Goal: Transaction & Acquisition: Book appointment/travel/reservation

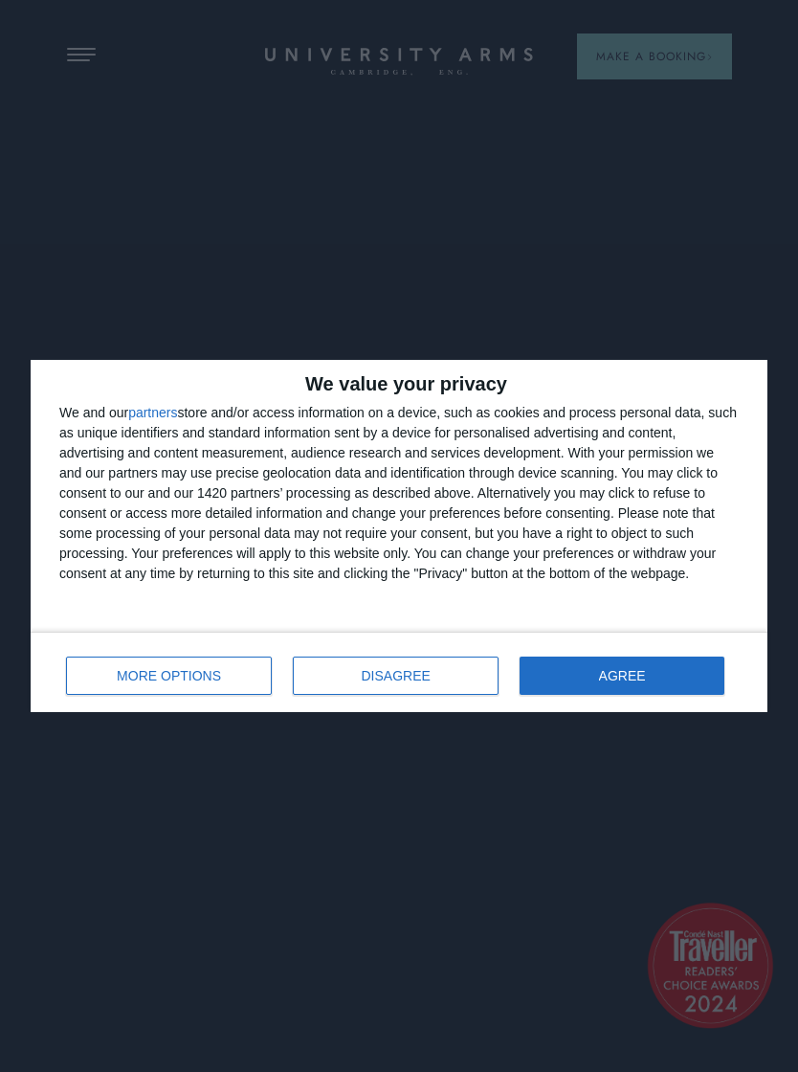
click at [654, 681] on button "AGREE" at bounding box center [622, 675] width 205 height 38
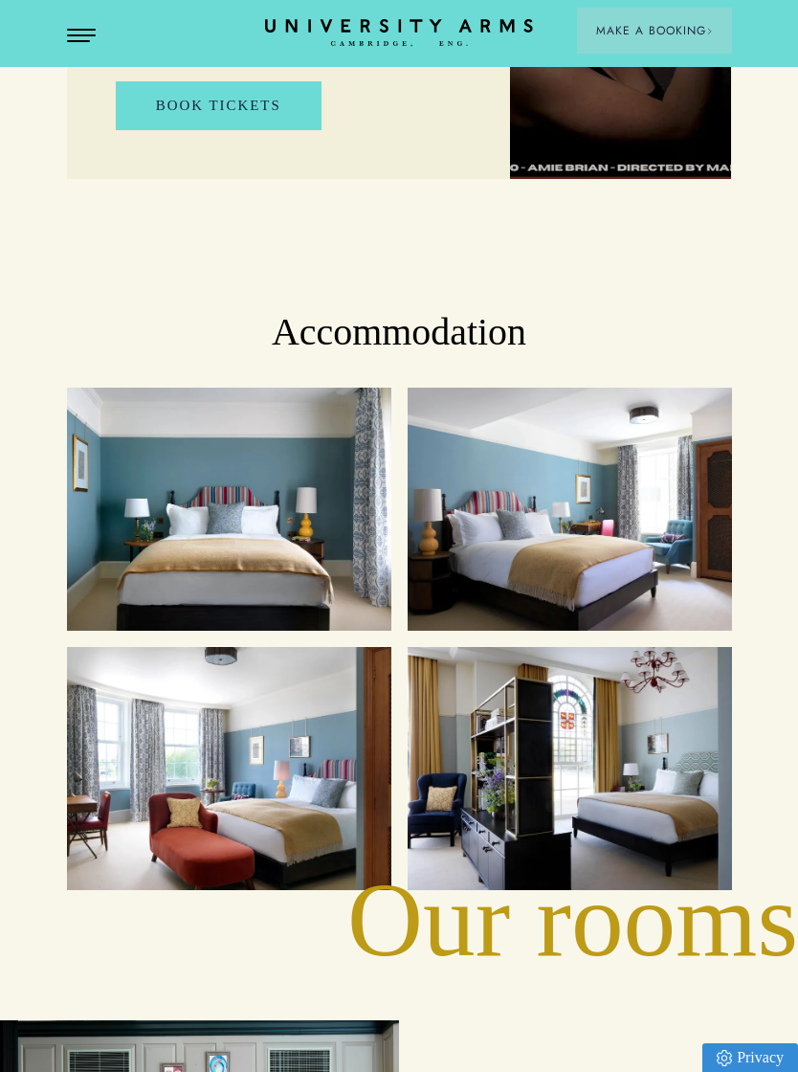
scroll to position [2198, 0]
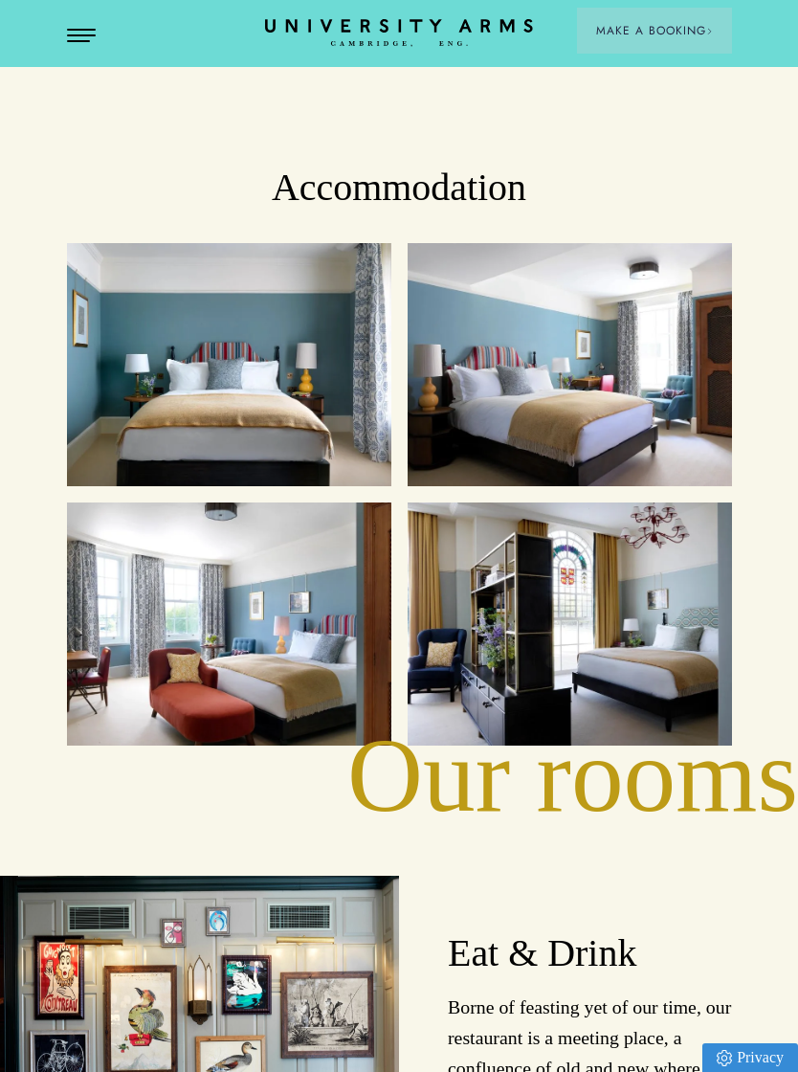
click at [300, 393] on div "Cosy Rooms" at bounding box center [229, 364] width 292 height 211
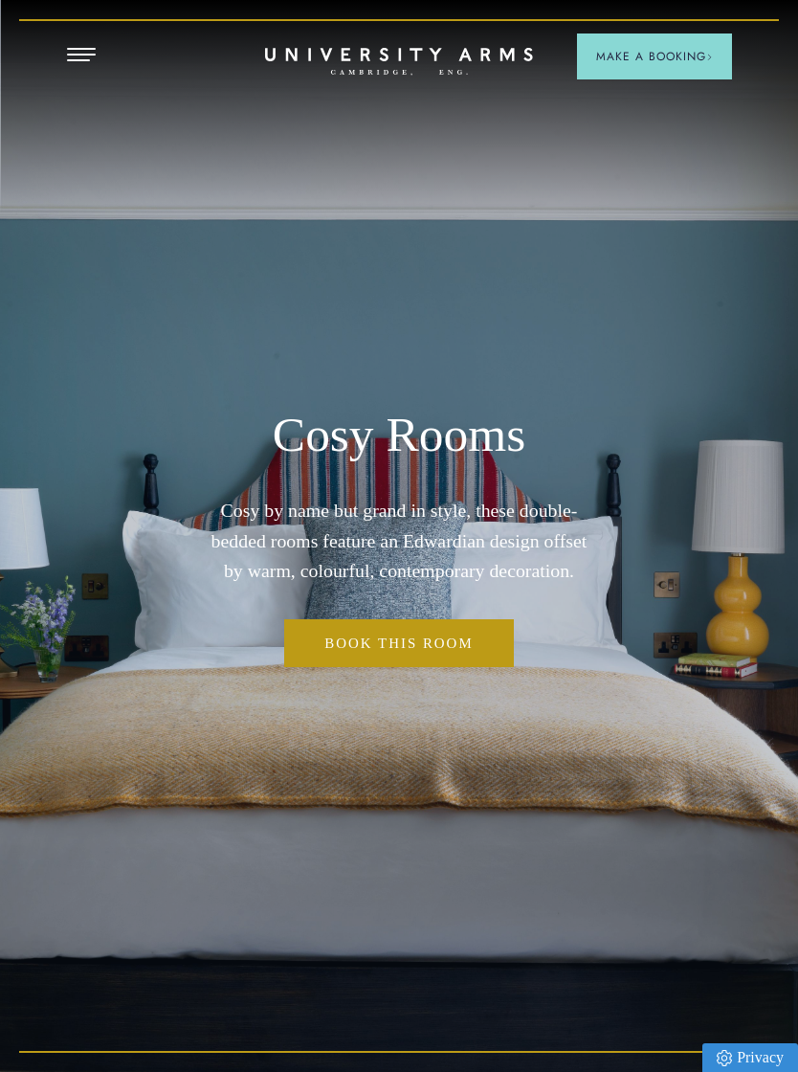
click at [88, 54] on span "Open Menu" at bounding box center [88, 55] width 14 height 2
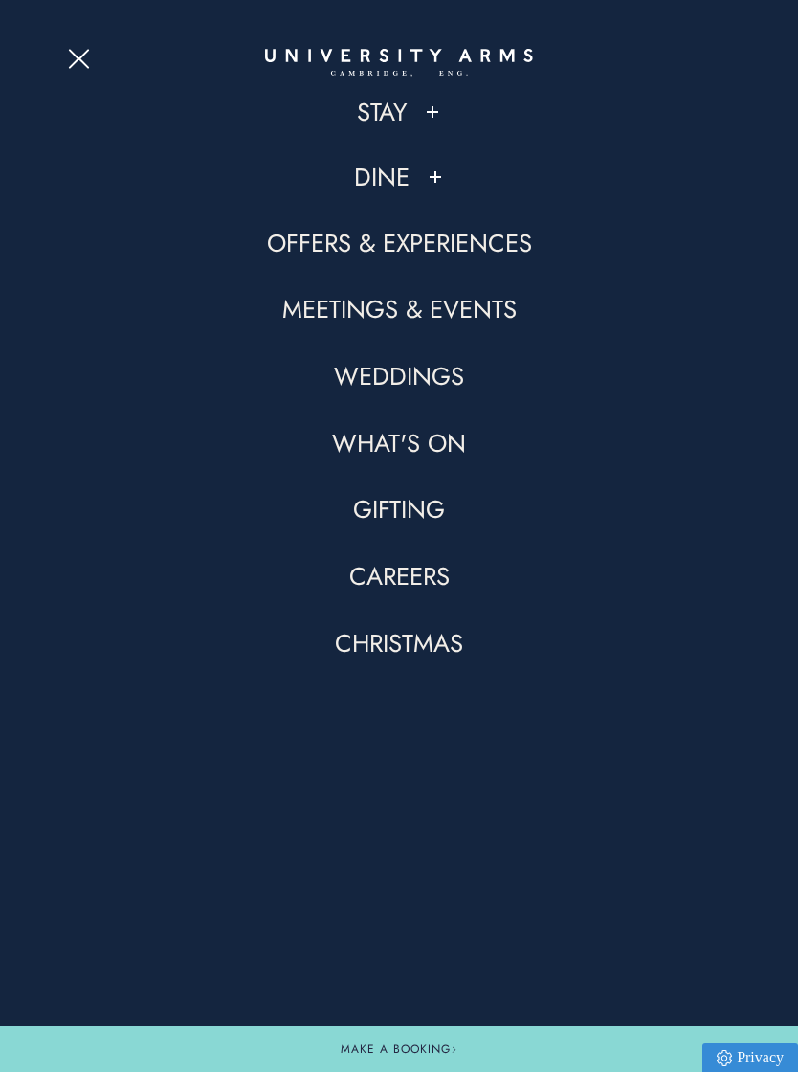
click at [400, 108] on link "Stay" at bounding box center [382, 112] width 50 height 33
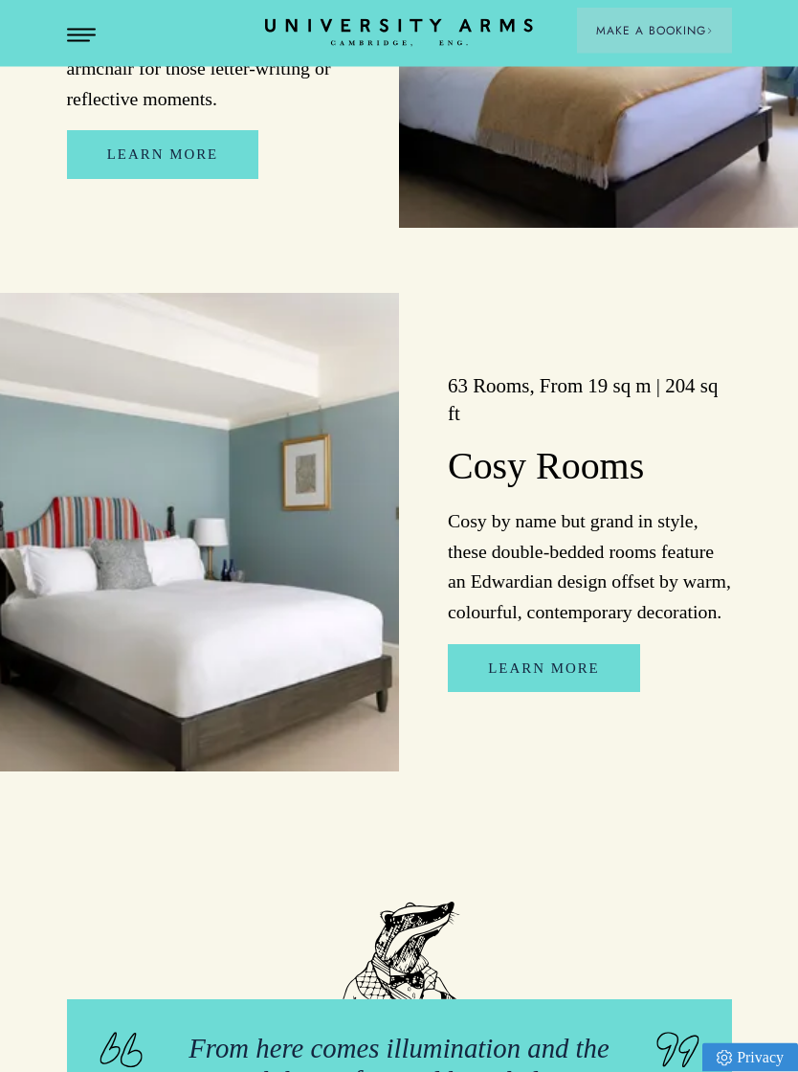
scroll to position [3301, 0]
click at [540, 644] on link "Learn More" at bounding box center [543, 668] width 191 height 48
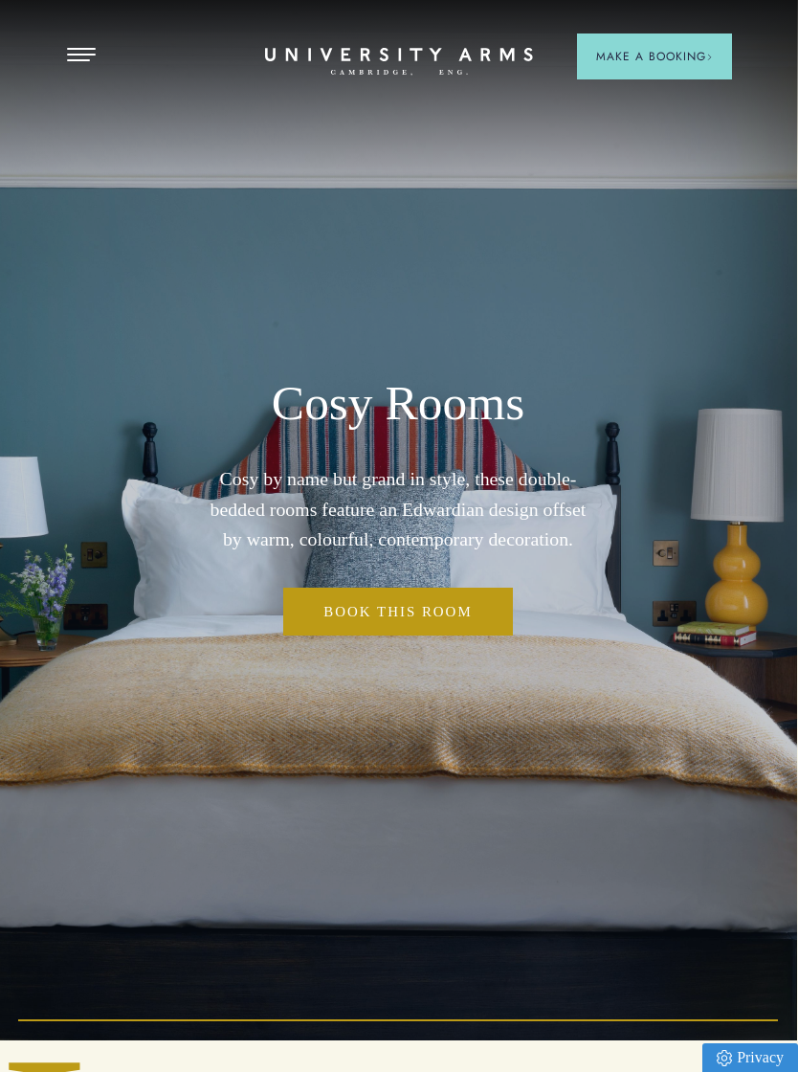
scroll to position [0, 1]
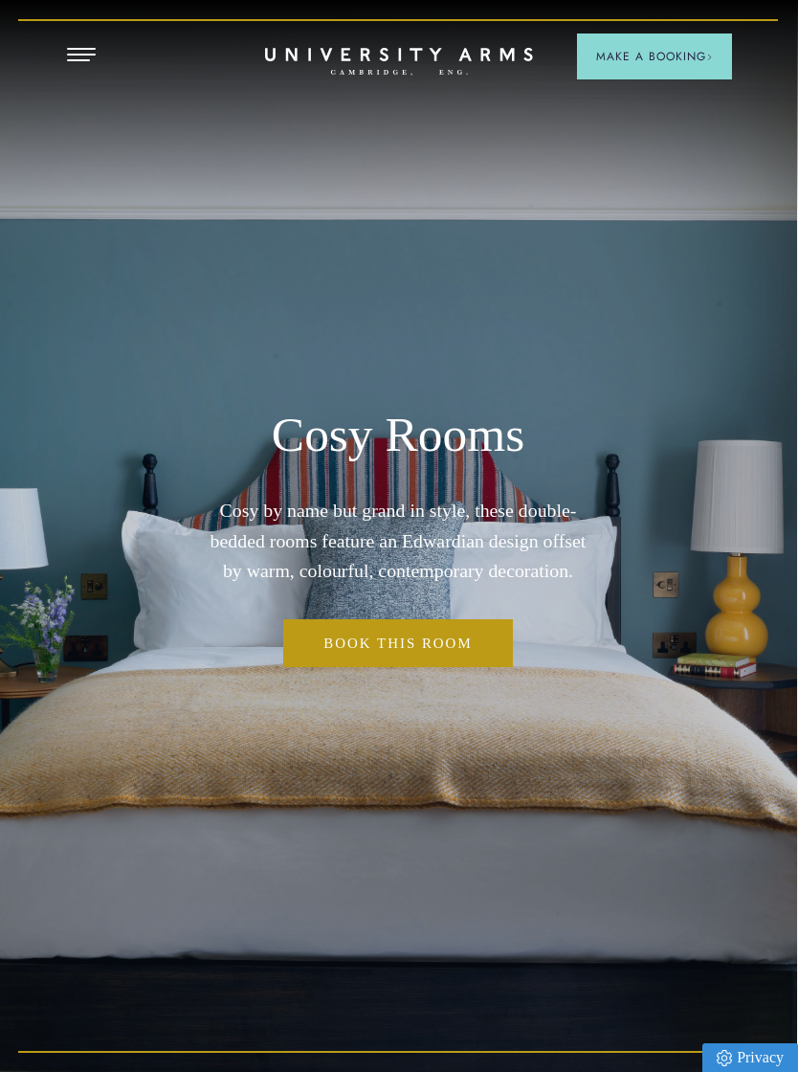
click at [82, 35] on header "Stay Suites Superior Rooms Classic Rooms Cosy Rooms Dine Restaurant Bar Afterno…" at bounding box center [399, 24] width 798 height 48
click at [81, 81] on link "Book This Room" at bounding box center [114, 109] width 229 height 64
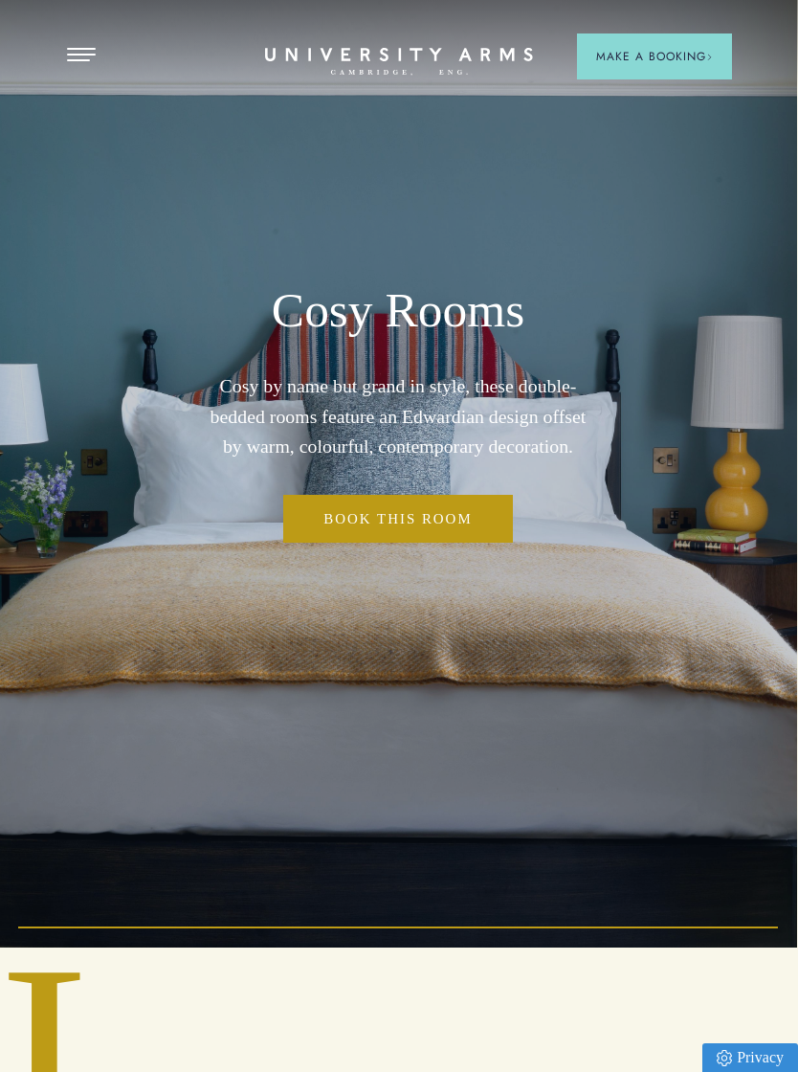
scroll to position [152, 1]
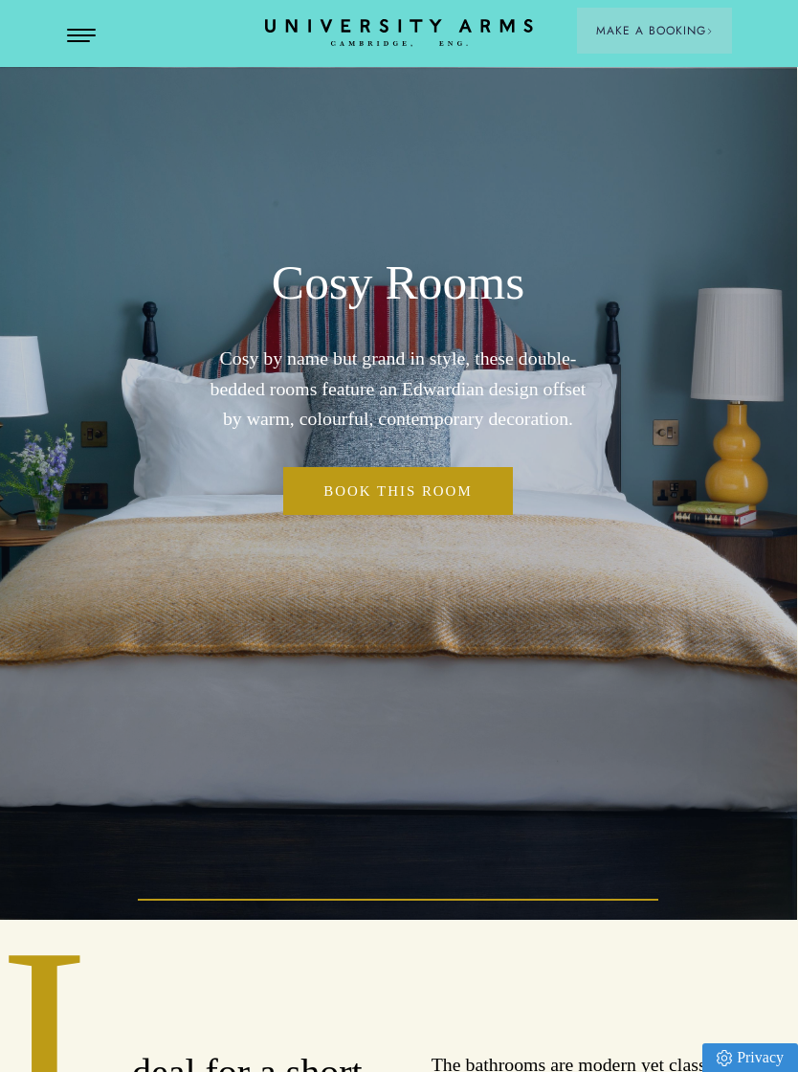
click at [78, 31] on button "Open Menu" at bounding box center [81, 36] width 29 height 15
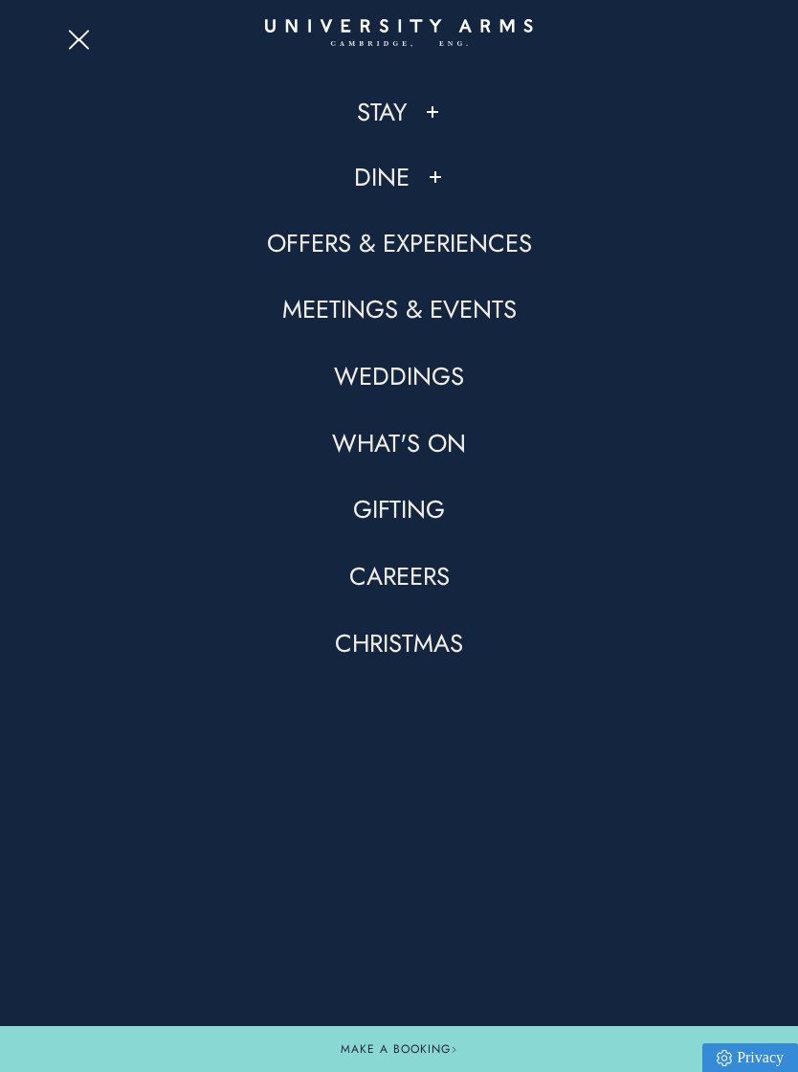
scroll to position [834, 1]
click at [396, 103] on link "Stay" at bounding box center [382, 112] width 50 height 33
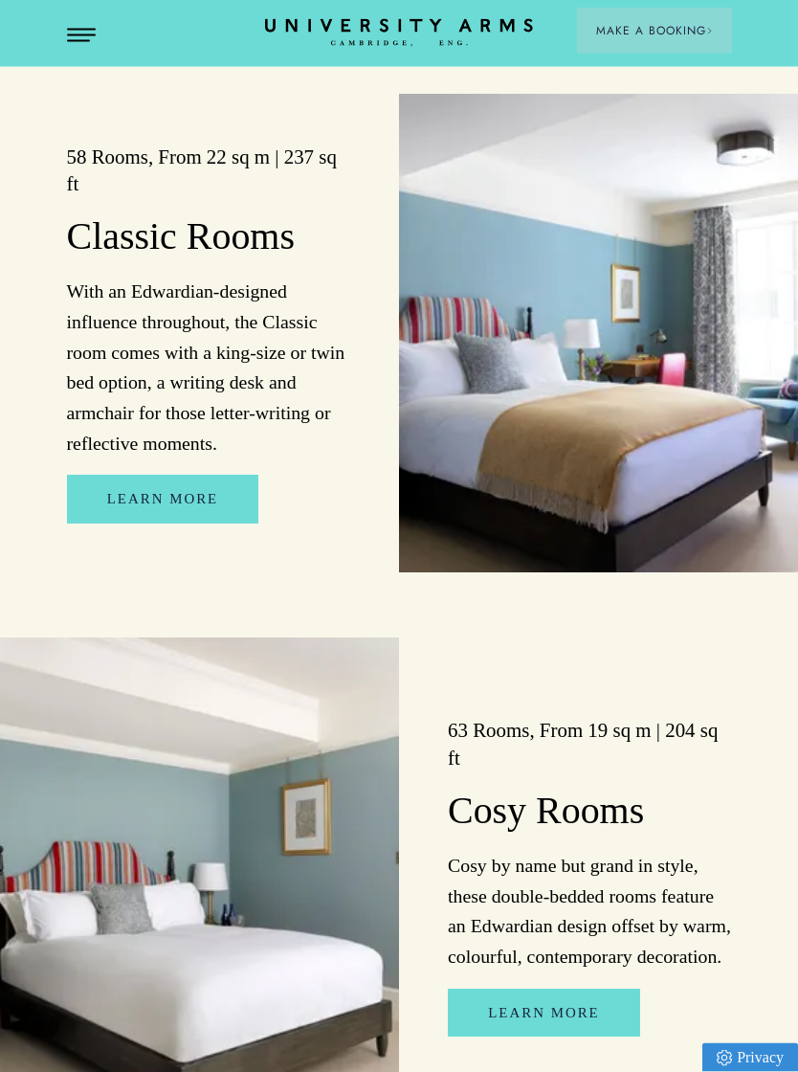
scroll to position [2801, 0]
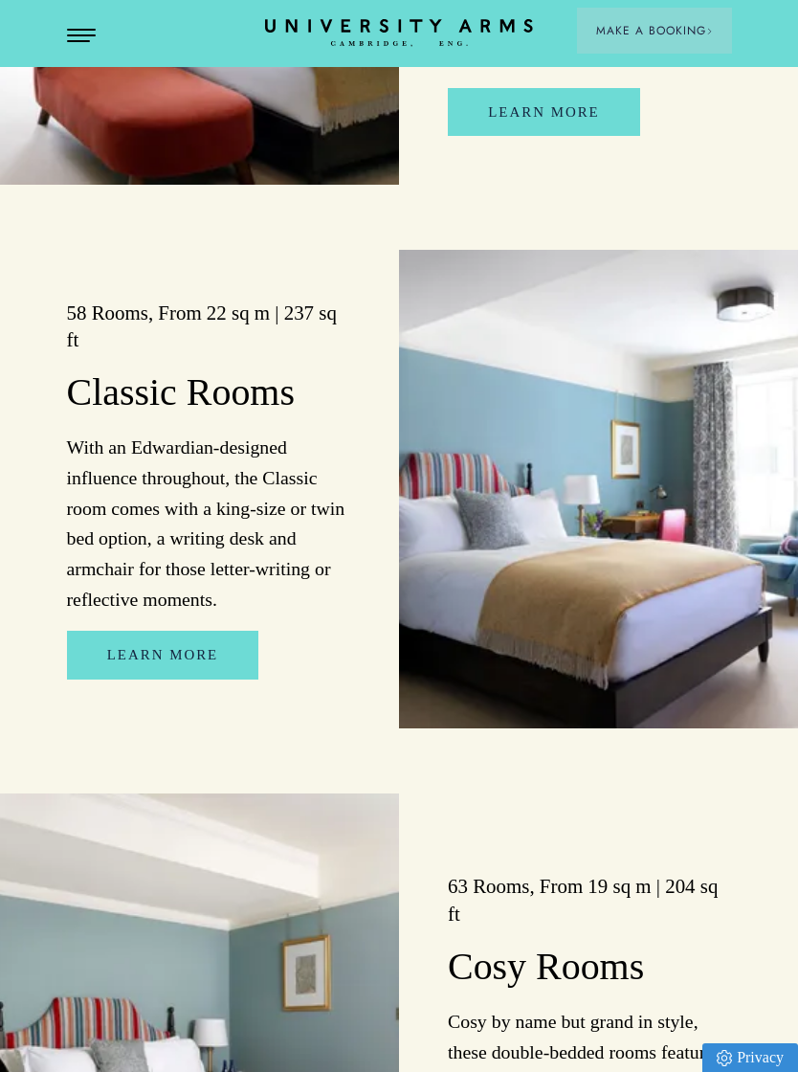
click at [213, 631] on link "Learn More" at bounding box center [162, 655] width 191 height 48
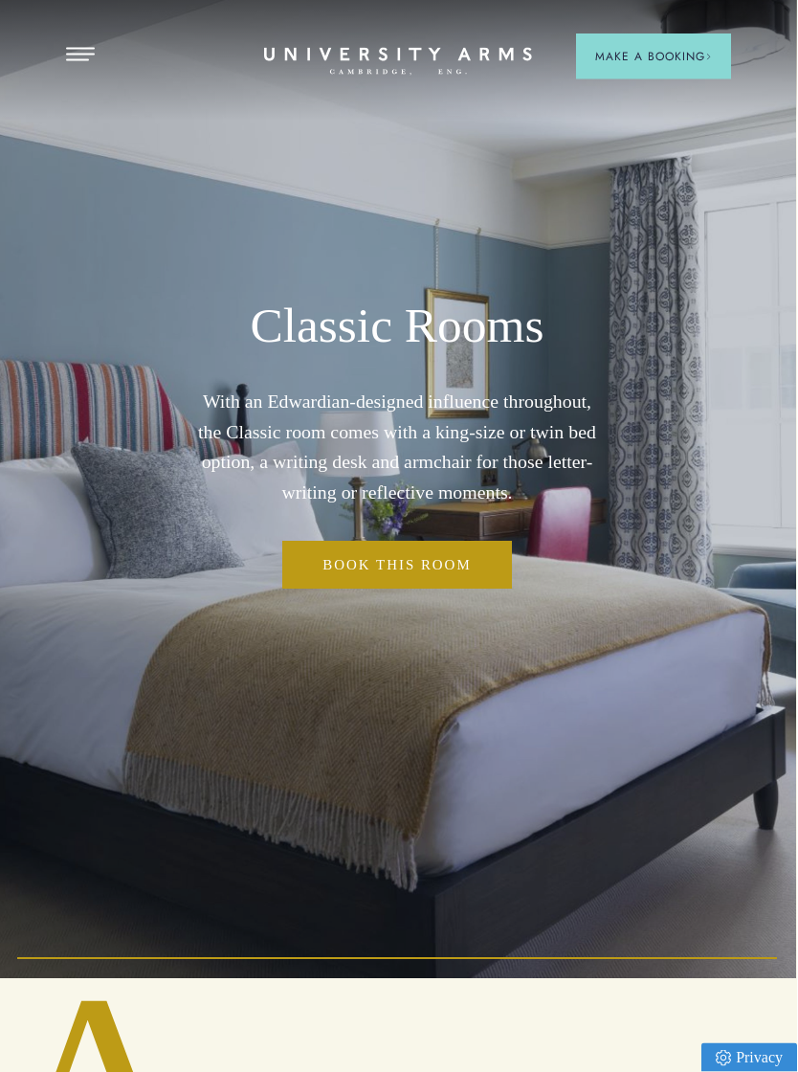
scroll to position [0, 1]
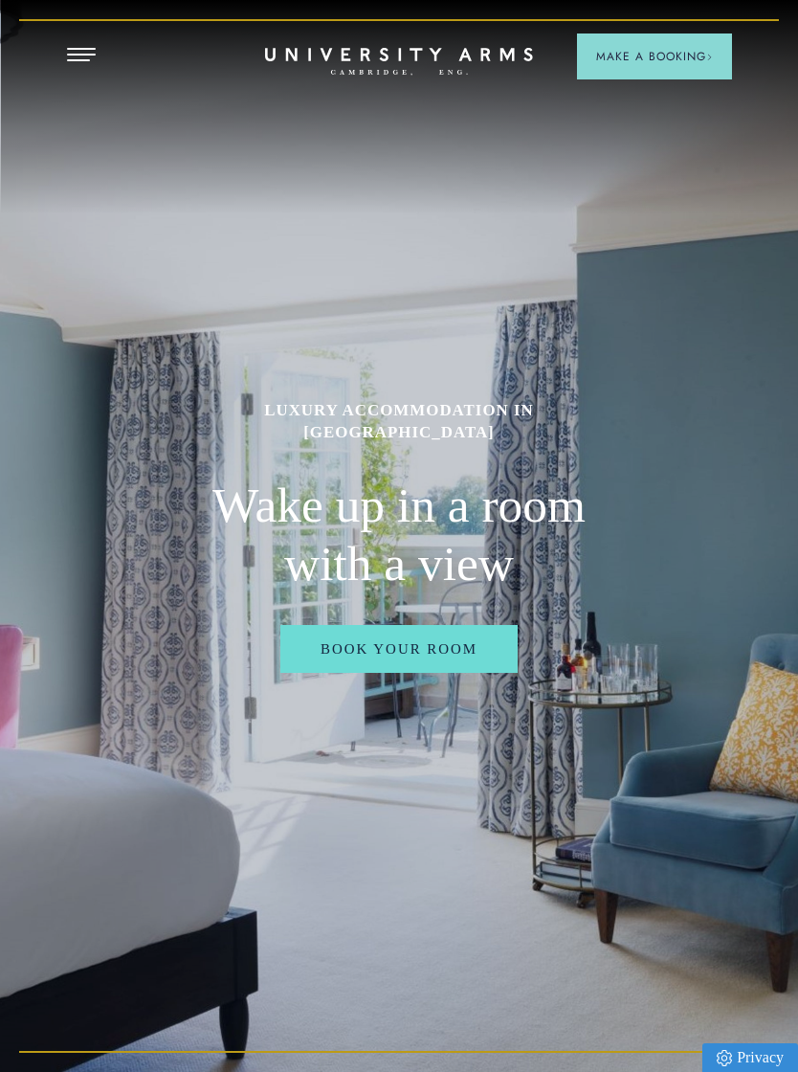
click at [80, 59] on span "Open Menu" at bounding box center [74, 60] width 14 height 2
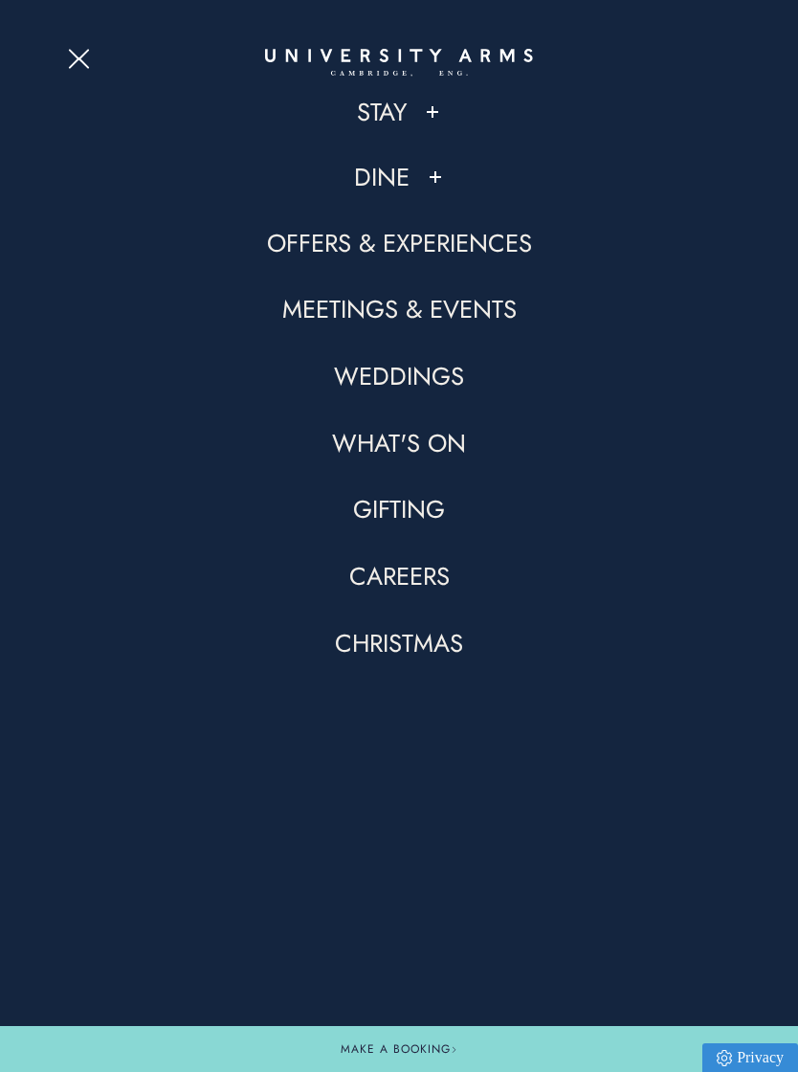
click at [378, 108] on link "Stay" at bounding box center [382, 112] width 50 height 33
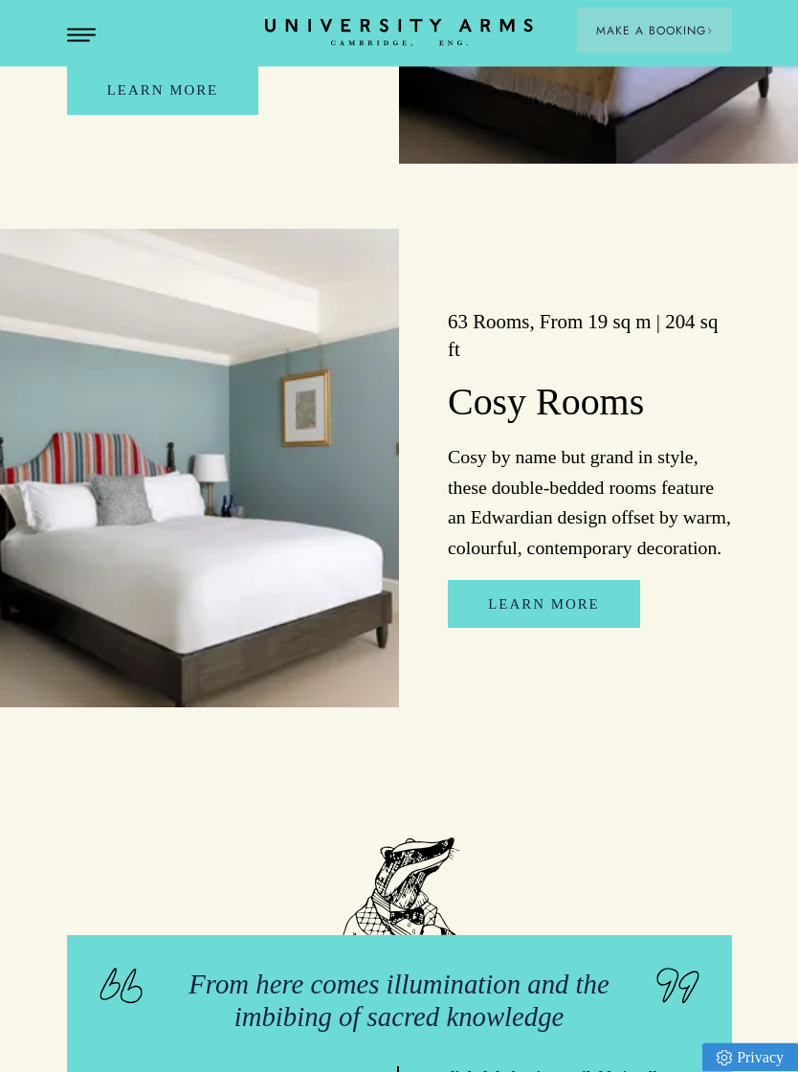
scroll to position [3352, 0]
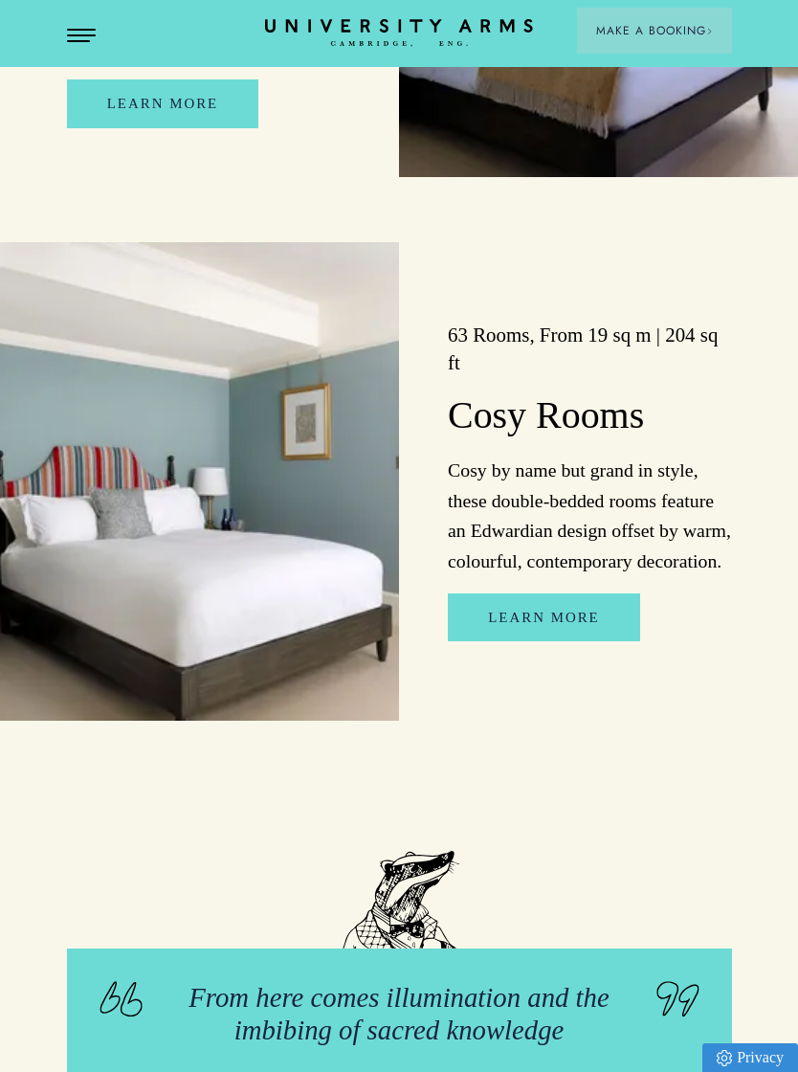
click at [582, 593] on link "Learn More" at bounding box center [543, 617] width 191 height 48
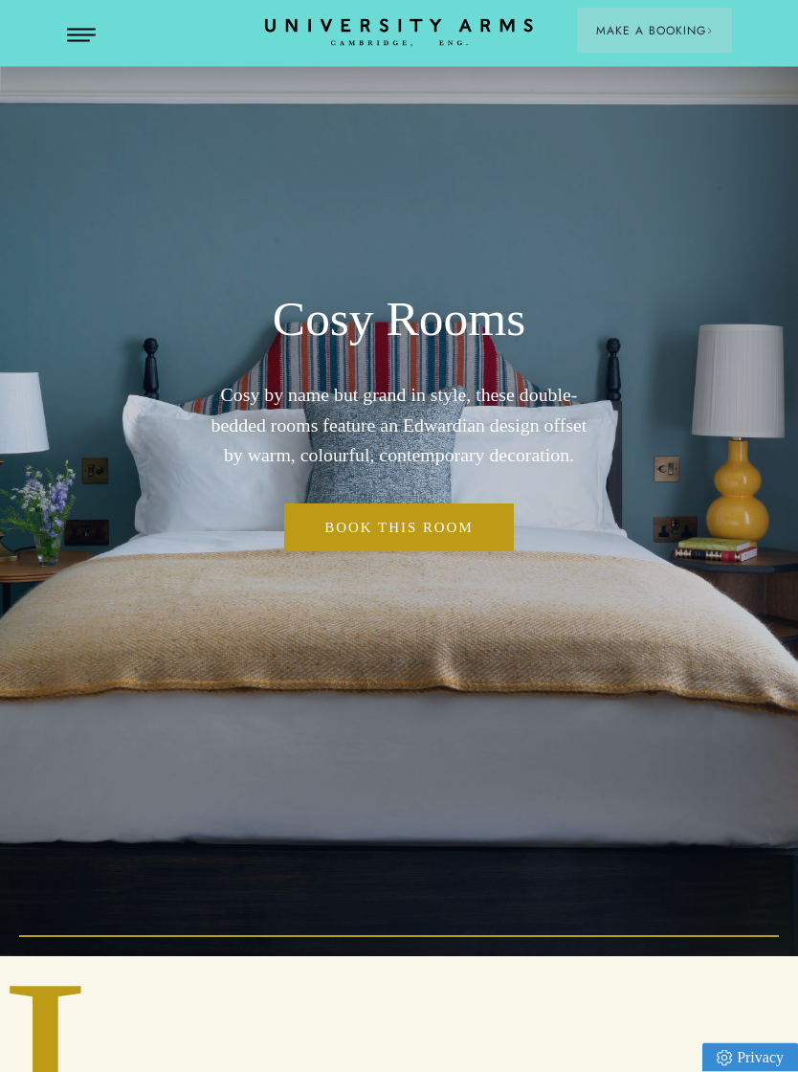
scroll to position [125, 0]
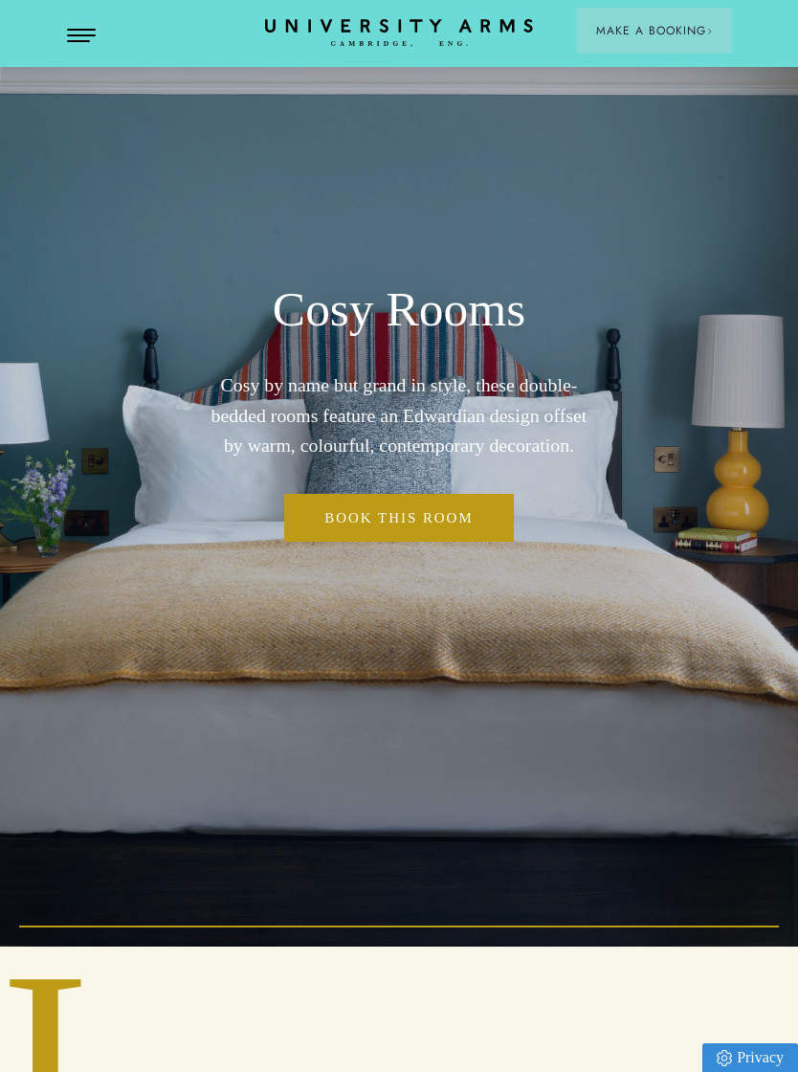
click at [460, 537] on link "Book This Room" at bounding box center [398, 518] width 229 height 48
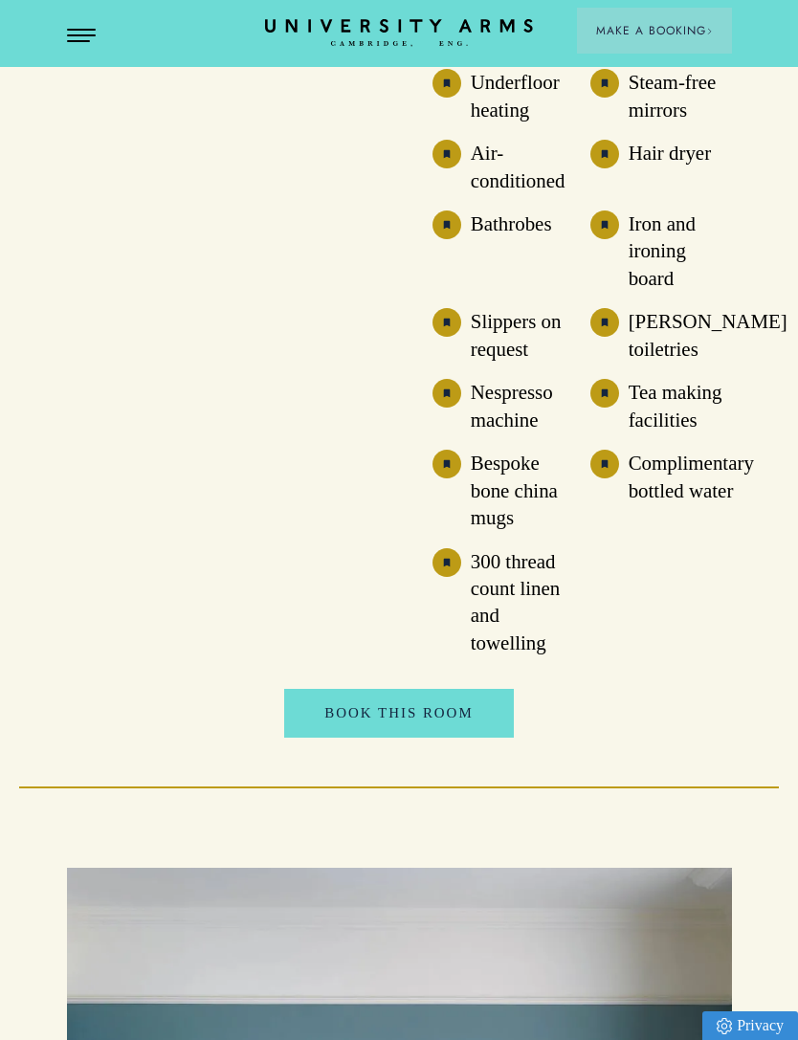
scroll to position [1992, 0]
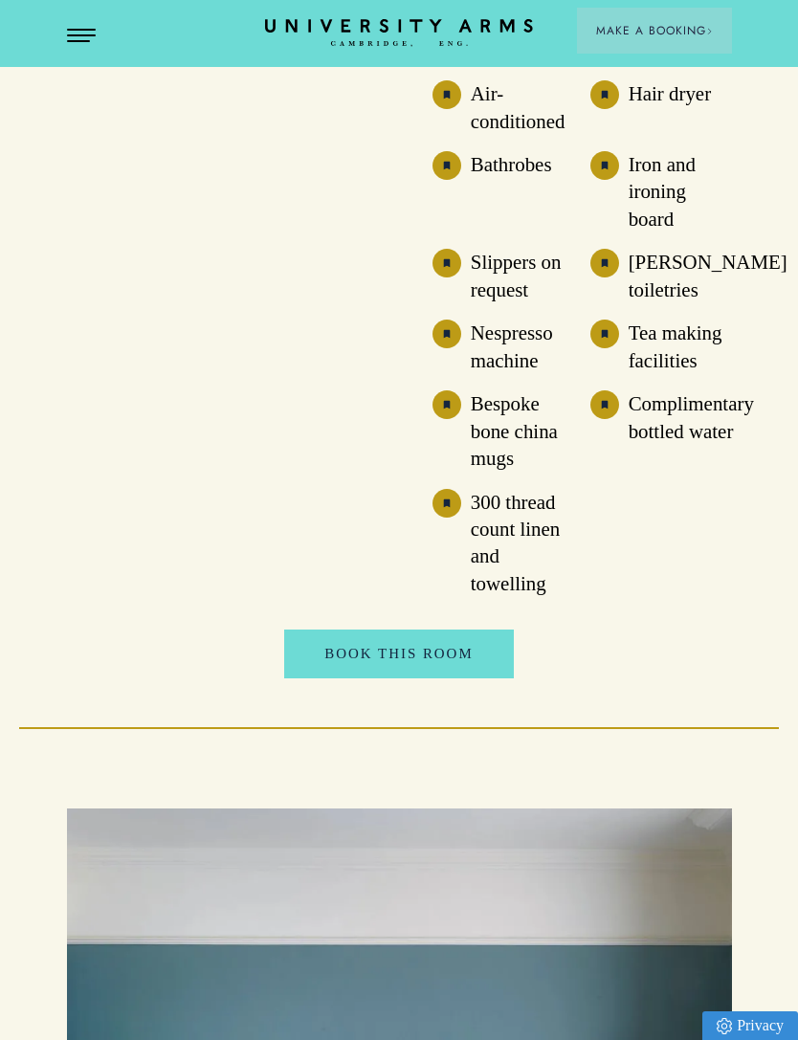
click at [442, 669] on link "Book This Room" at bounding box center [398, 654] width 229 height 48
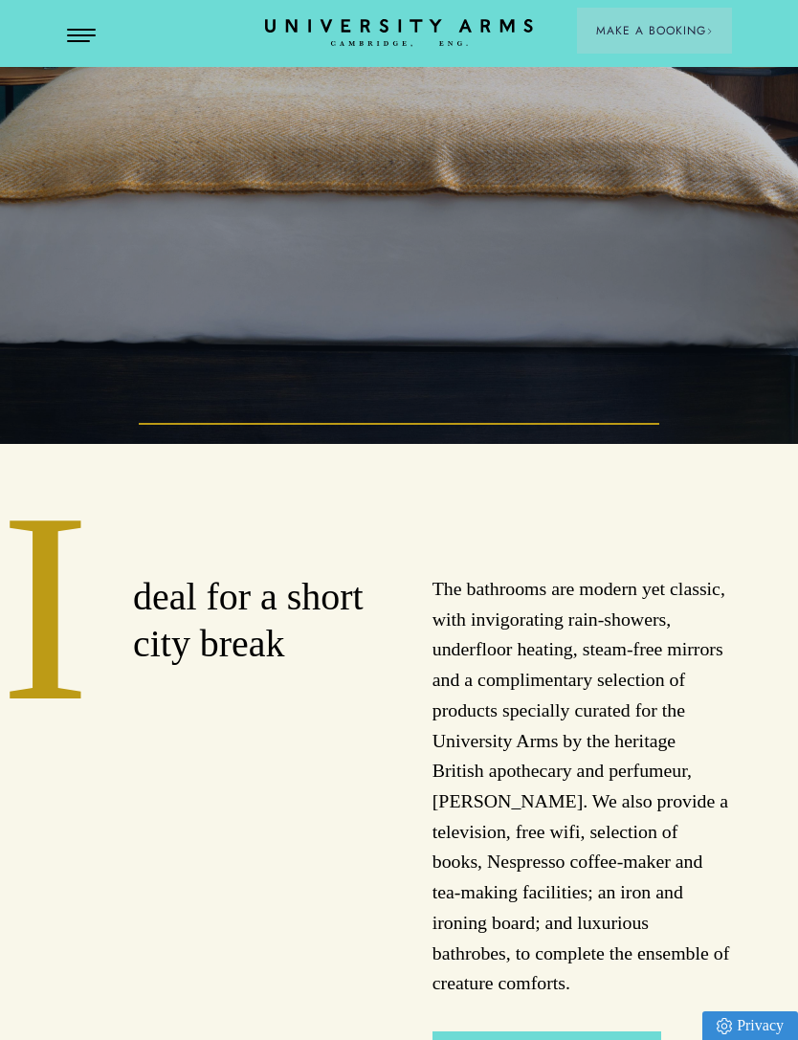
scroll to position [0, 0]
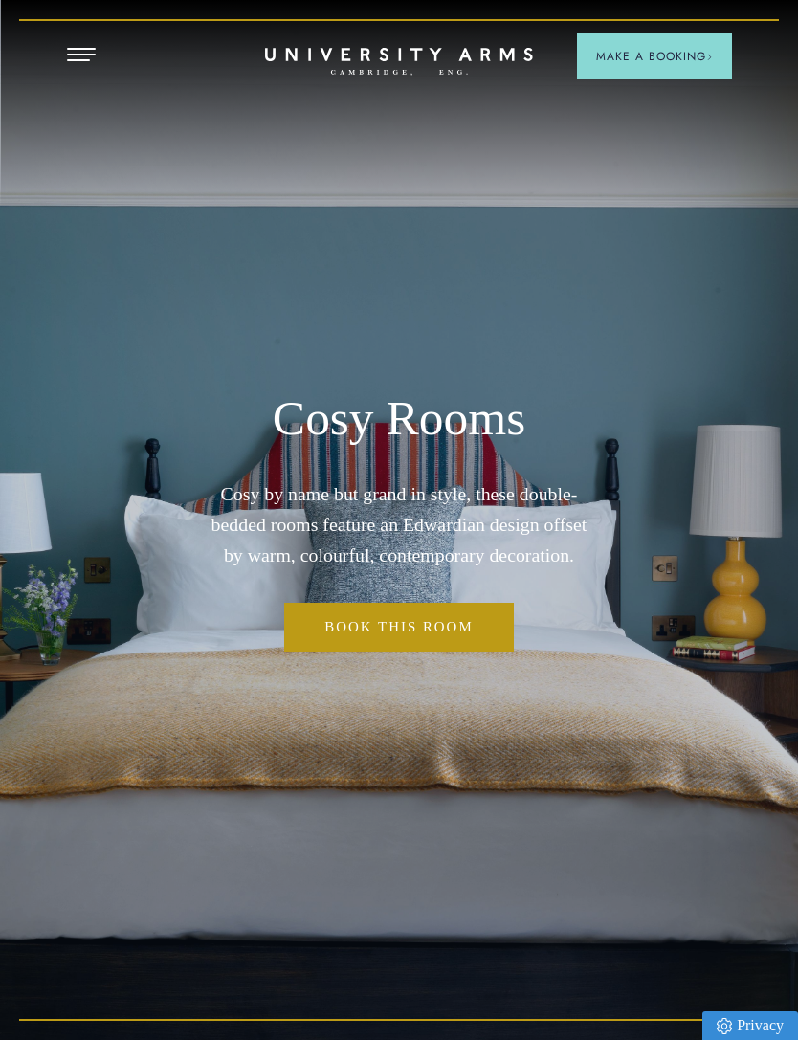
click at [448, 650] on link "Book This Room" at bounding box center [398, 627] width 229 height 48
